Goal: Navigation & Orientation: Understand site structure

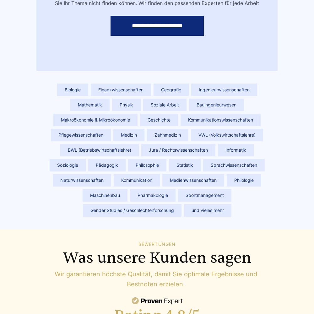
scroll to position [2830, 0]
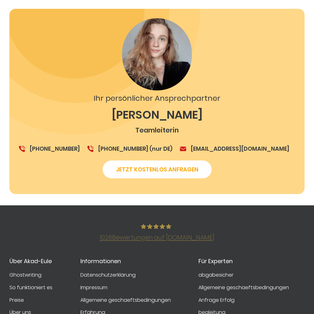
scroll to position [1094, 0]
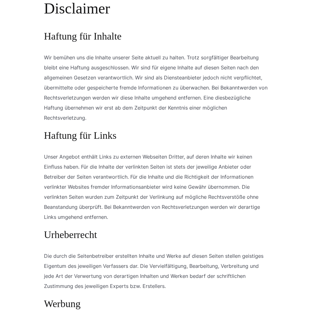
scroll to position [585, 0]
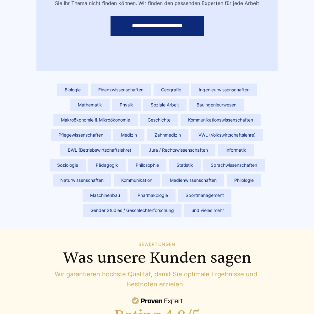
scroll to position [2823, 0]
